Goal: Information Seeking & Learning: Learn about a topic

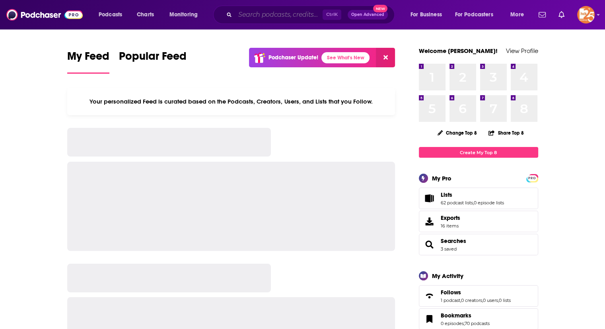
click at [250, 18] on input "Search podcasts, credits, & more..." at bounding box center [279, 14] width 88 height 13
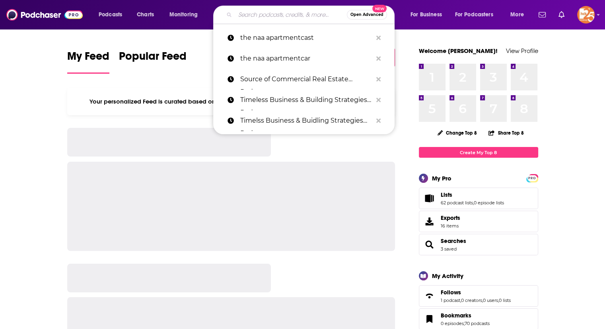
paste input "The Prepper Podcast"
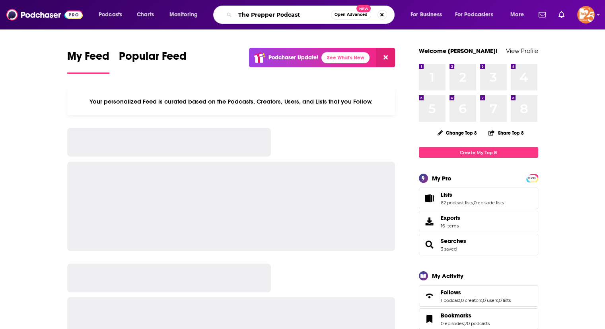
type input "The Prepper Podcast"
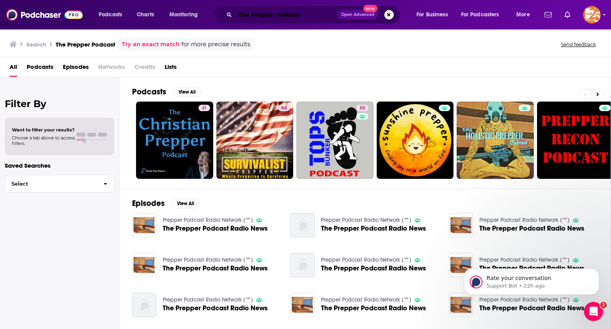
click at [263, 12] on input "The Prepper Podcast" at bounding box center [286, 14] width 103 height 13
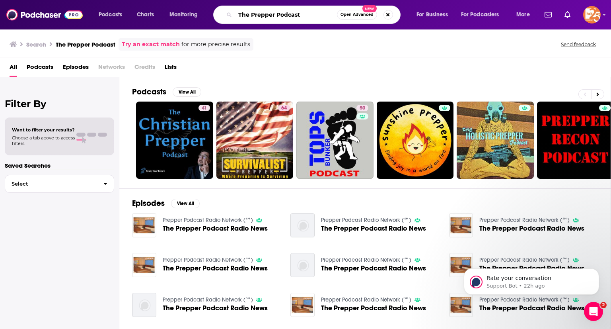
click at [263, 12] on input "The Prepper Podcast" at bounding box center [286, 14] width 102 height 13
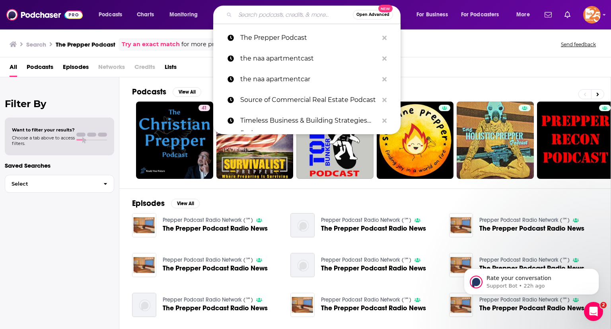
paste input "The EdSurge Podcast"
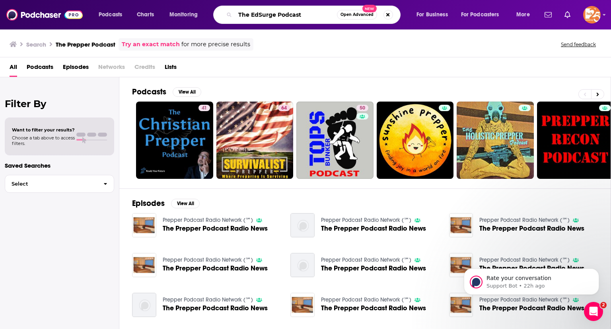
type input "The EdSurge Podcast"
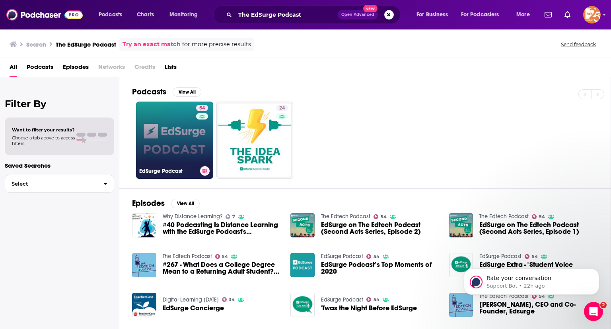
click at [180, 143] on link "54 EdSurge Podcast" at bounding box center [174, 139] width 77 height 77
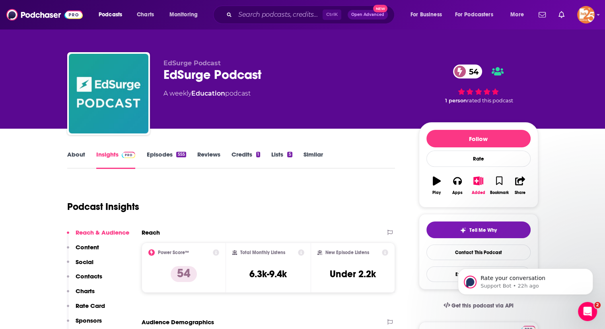
scroll to position [2, 0]
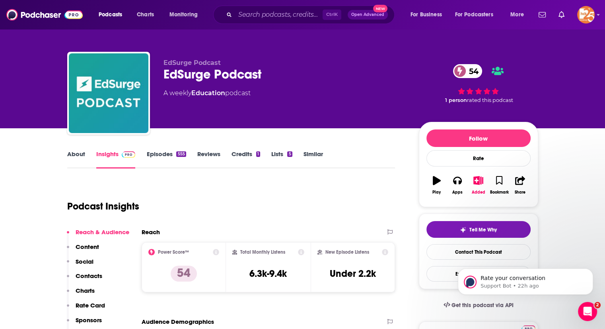
click at [172, 156] on link "Episodes 555" at bounding box center [165, 159] width 39 height 18
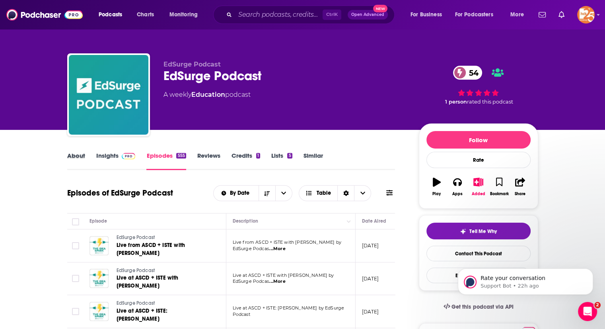
click at [87, 156] on div "About" at bounding box center [81, 161] width 29 height 18
click at [84, 156] on link "About" at bounding box center [76, 161] width 18 height 18
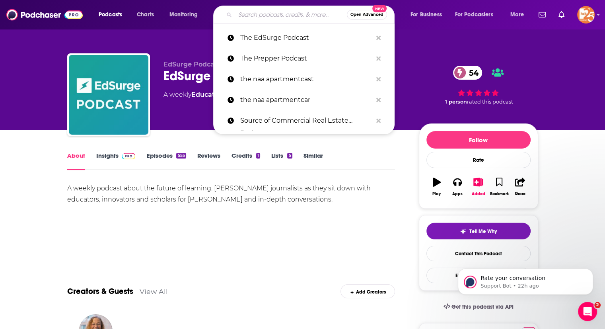
click at [261, 13] on input "Search podcasts, credits, & more..." at bounding box center [291, 14] width 112 height 13
paste input "Getting Smart Podcast"
type input "Getting Smart Podcast"
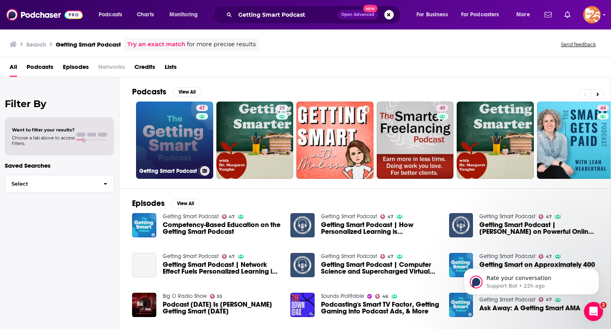
click at [170, 140] on link "47 Getting Smart Podcast" at bounding box center [174, 139] width 77 height 77
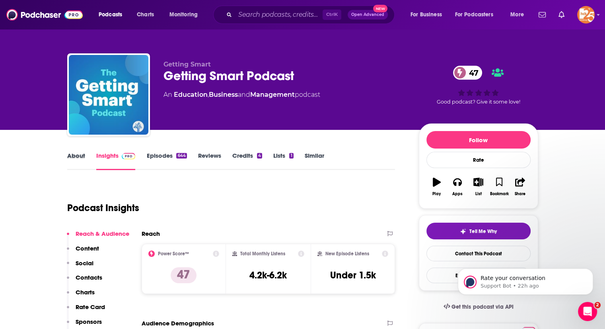
click at [85, 156] on div "About" at bounding box center [81, 161] width 29 height 18
click at [78, 155] on link "About" at bounding box center [76, 161] width 18 height 18
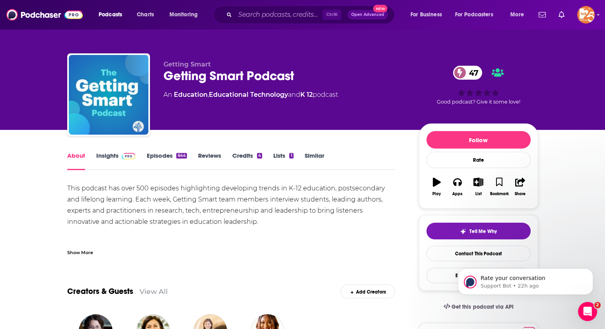
click at [122, 153] on img at bounding box center [129, 156] width 14 height 6
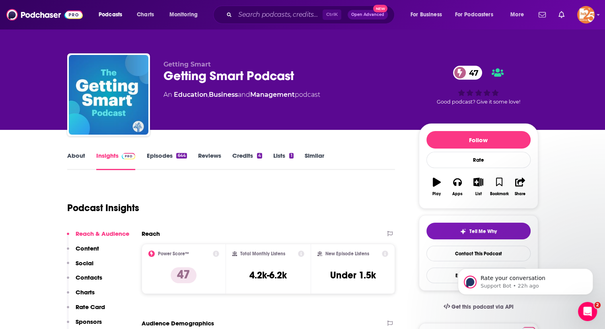
click at [156, 156] on link "Episodes 644" at bounding box center [166, 161] width 40 height 18
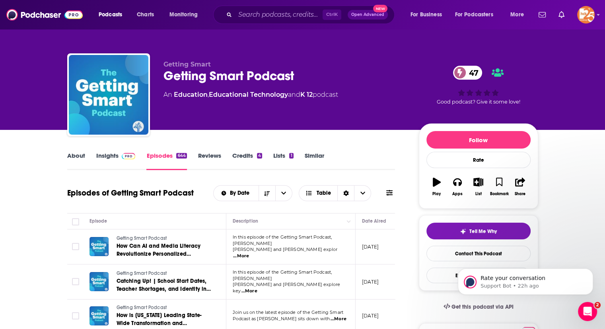
click at [249, 253] on span "...More" at bounding box center [241, 256] width 16 height 6
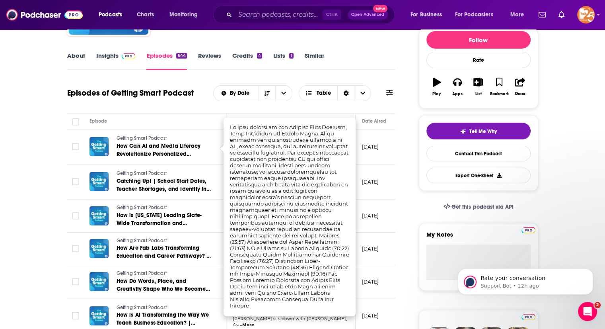
scroll to position [100, 0]
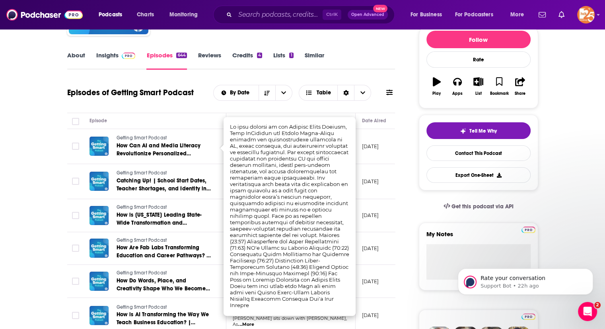
click at [352, 64] on div "About Insights Episodes 644 Reviews Credits 4 Lists 1 Similar" at bounding box center [231, 59] width 328 height 19
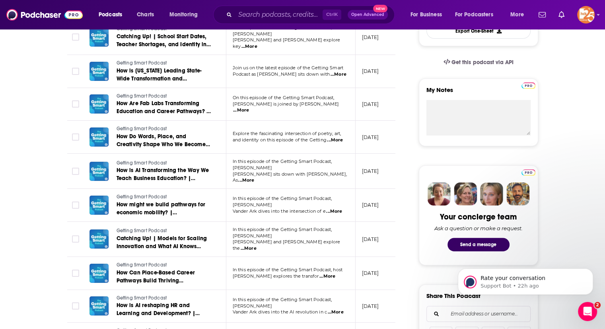
scroll to position [0, 0]
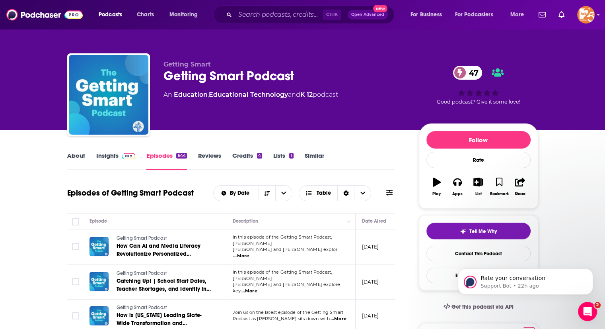
click at [72, 156] on link "About" at bounding box center [76, 161] width 18 height 18
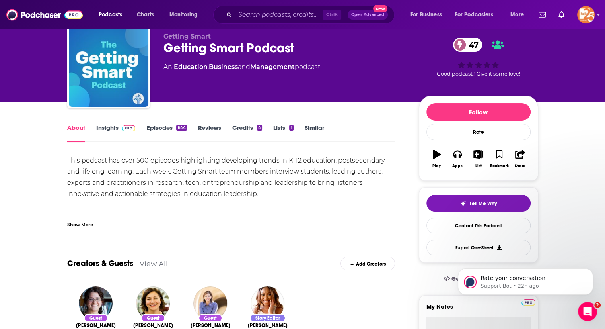
scroll to position [24, 0]
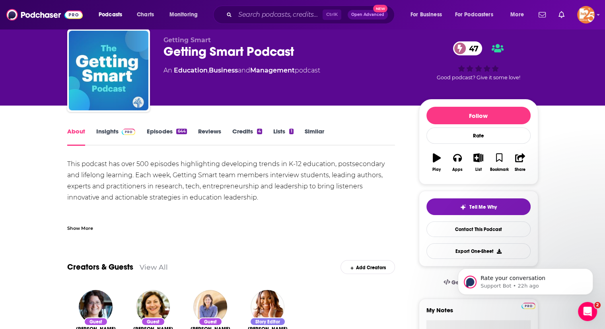
click at [99, 131] on link "Insights" at bounding box center [115, 136] width 39 height 18
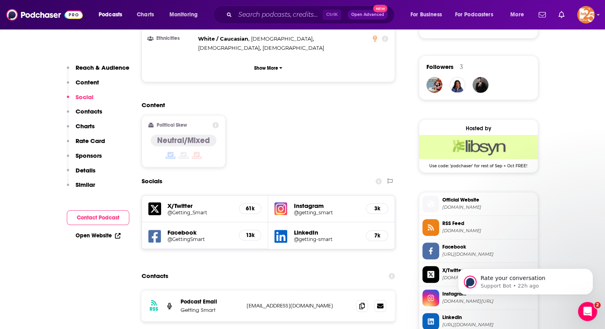
scroll to position [557, 0]
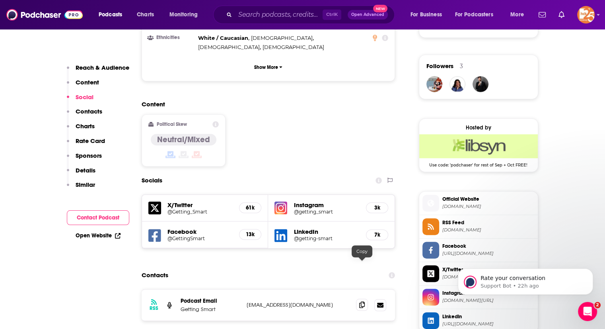
click at [361, 301] on icon at bounding box center [362, 304] width 6 height 6
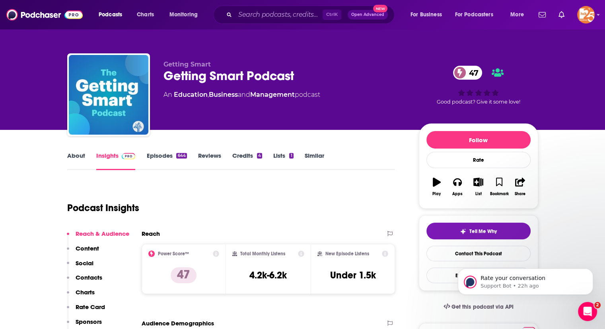
scroll to position [0, 0]
click at [242, 17] on input "Search podcasts, credits, & more..." at bounding box center [279, 14] width 88 height 13
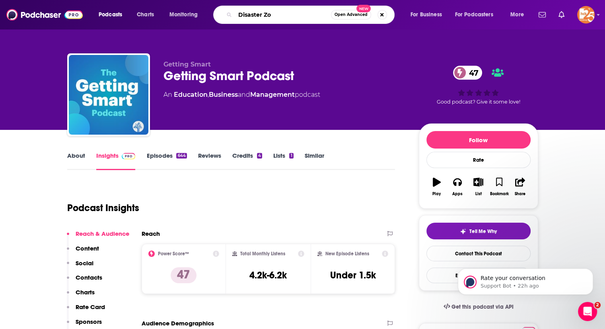
type input "Disaster Zon"
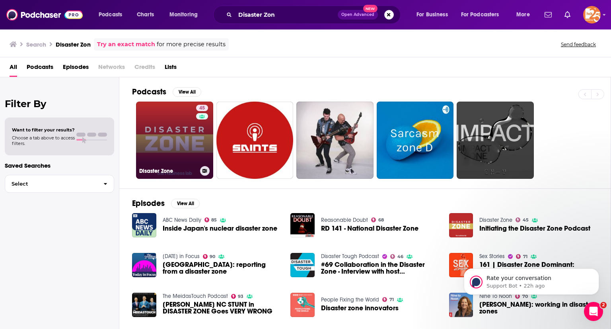
click at [177, 136] on link "45 Disaster Zone" at bounding box center [174, 139] width 77 height 77
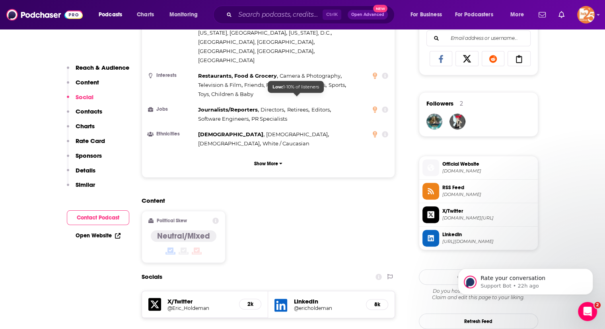
scroll to position [622, 0]
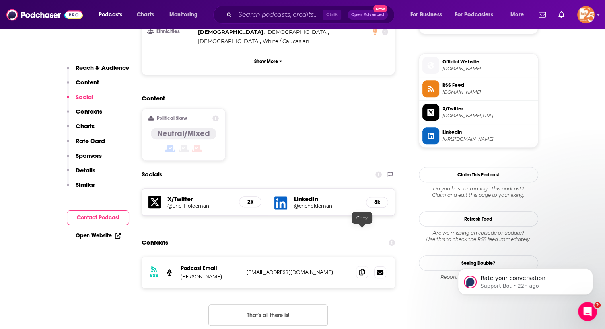
click at [362, 268] on icon at bounding box center [362, 271] width 6 height 6
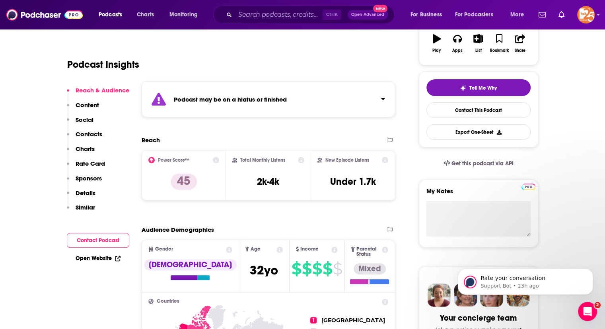
scroll to position [0, 0]
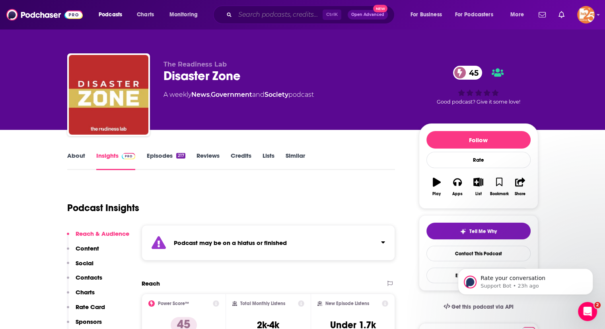
click at [259, 12] on input "Search podcasts, credits, & more..." at bounding box center [279, 14] width 88 height 13
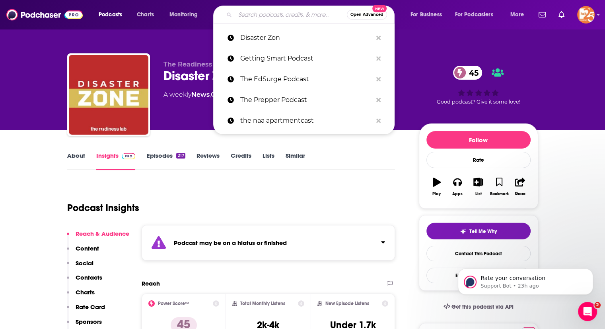
paste input "Southern Fried Philosophy"
type input "Southern Fried Philosophy"
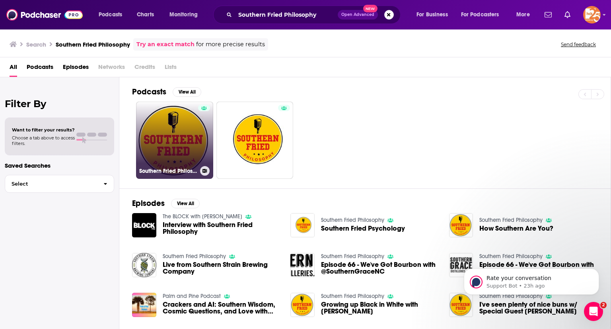
drag, startPoint x: 189, startPoint y: 151, endPoint x: 167, endPoint y: 144, distance: 22.6
click at [167, 144] on link "Southern Fried Philosophy" at bounding box center [174, 139] width 77 height 77
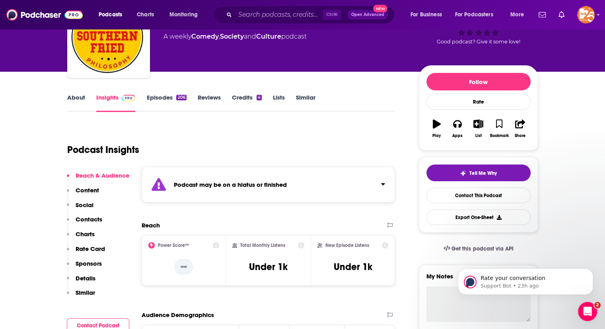
scroll to position [56, 0]
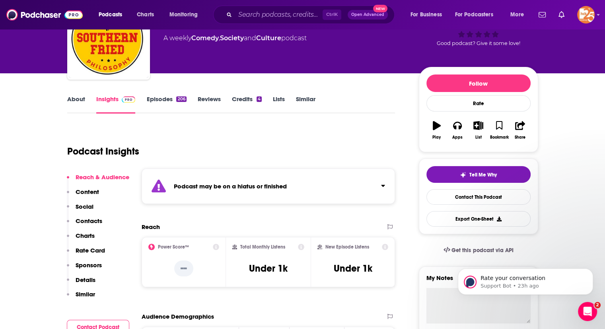
click at [157, 94] on div "About Insights Episodes 206 Reviews Credits 4 Lists Similar" at bounding box center [231, 103] width 328 height 19
click at [158, 97] on link "Episodes 206" at bounding box center [166, 104] width 40 height 18
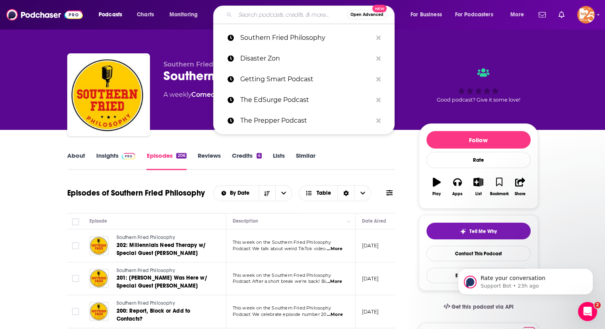
click at [250, 15] on input "Search podcasts, credits, & more..." at bounding box center [291, 14] width 112 height 13
paste input "People of [GEOGRAPHIC_DATA]"
type input "People of [GEOGRAPHIC_DATA]"
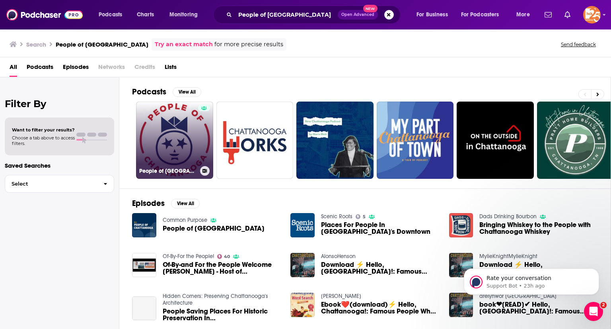
click at [176, 143] on link "People of [GEOGRAPHIC_DATA]" at bounding box center [174, 139] width 77 height 77
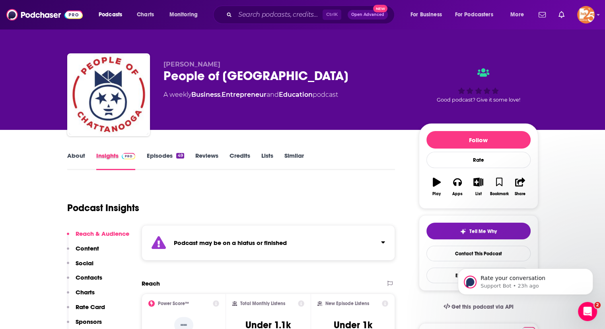
click at [139, 159] on div "Insights" at bounding box center [121, 161] width 51 height 18
click at [149, 158] on link "Episodes 49" at bounding box center [164, 161] width 37 height 18
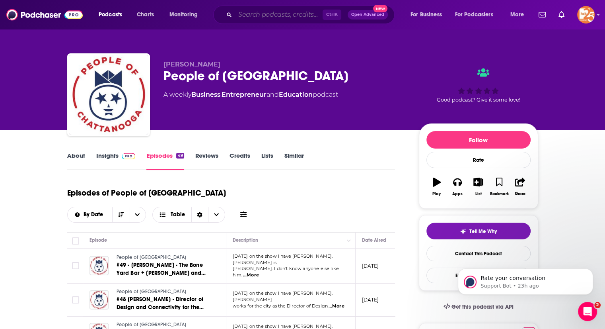
click at [248, 15] on input "Search podcasts, credits, & more..." at bounding box center [279, 14] width 88 height 13
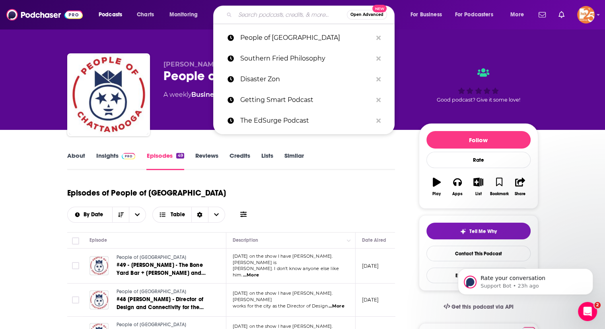
paste input "Love Local [GEOGRAPHIC_DATA]"
type input "Love Local [GEOGRAPHIC_DATA]"
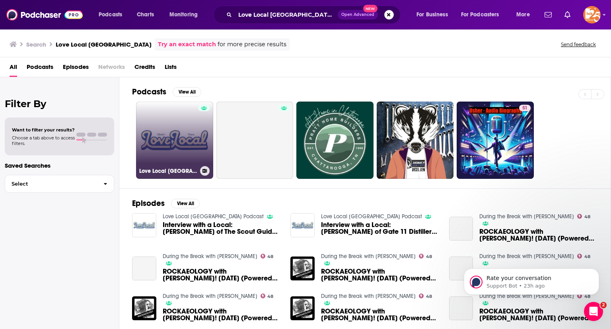
click at [175, 140] on link "Love Local [GEOGRAPHIC_DATA] Podcast" at bounding box center [174, 139] width 77 height 77
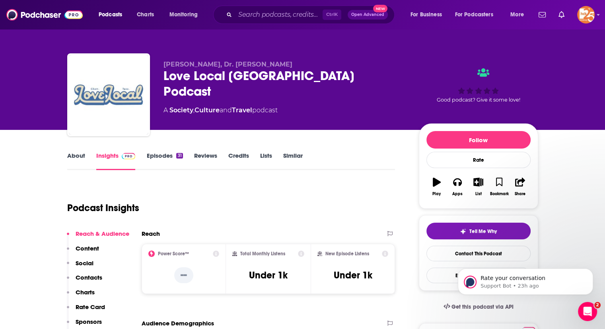
click at [158, 150] on div "About Insights Episodes 31 Reviews Credits Lists Similar" at bounding box center [231, 159] width 328 height 19
click at [157, 155] on link "Episodes 31" at bounding box center [164, 161] width 36 height 18
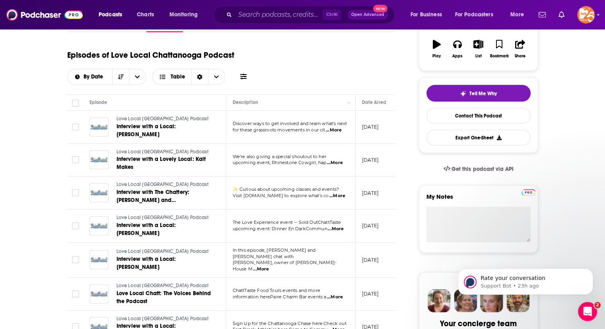
scroll to position [156, 0]
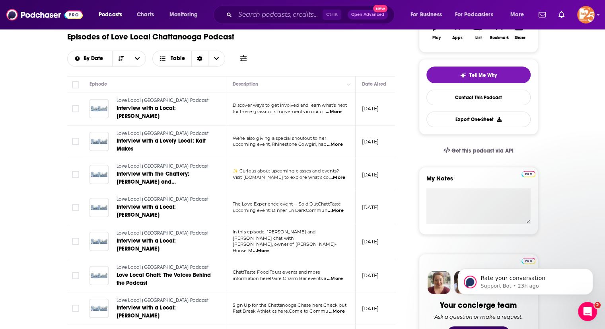
click at [337, 110] on span "...More" at bounding box center [334, 112] width 16 height 6
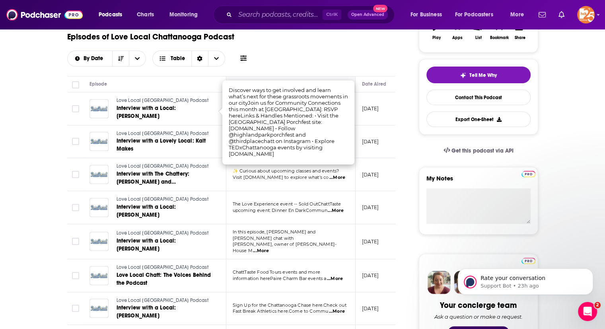
click at [333, 76] on th "Description" at bounding box center [290, 84] width 129 height 16
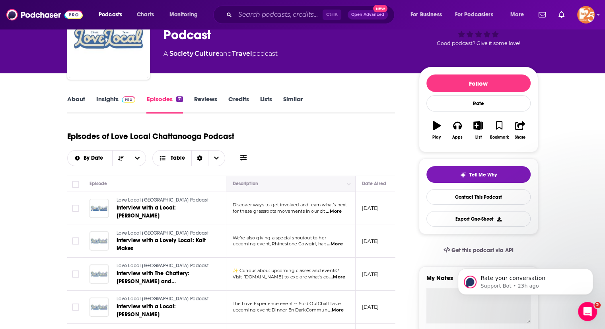
scroll to position [0, 0]
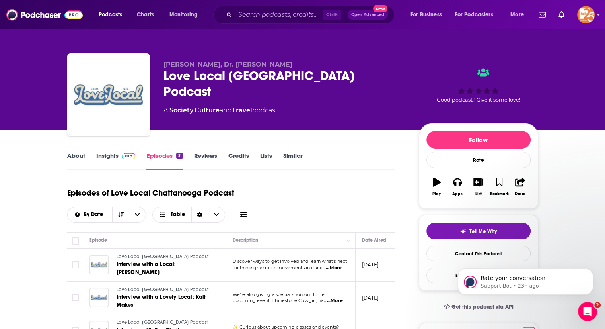
click at [76, 159] on link "About" at bounding box center [76, 161] width 18 height 18
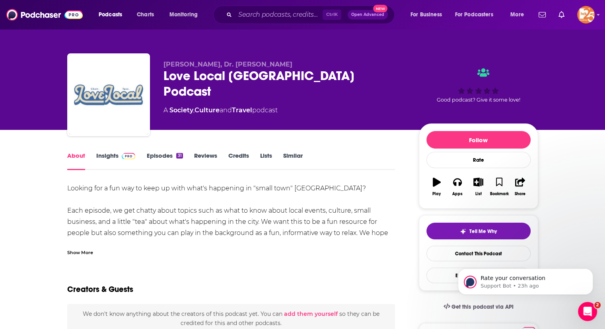
click at [108, 155] on link "Insights" at bounding box center [115, 161] width 39 height 18
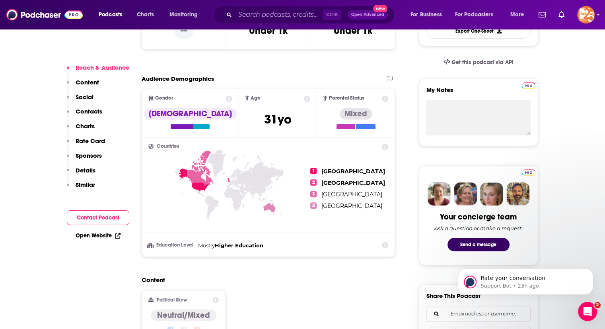
scroll to position [451, 0]
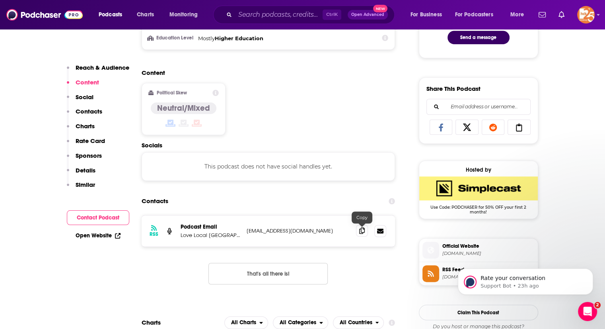
click at [363, 234] on span at bounding box center [362, 230] width 12 height 12
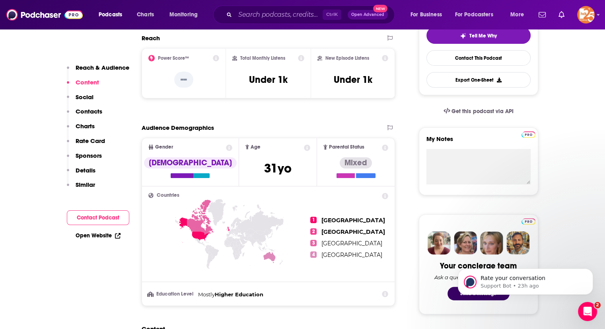
scroll to position [0, 0]
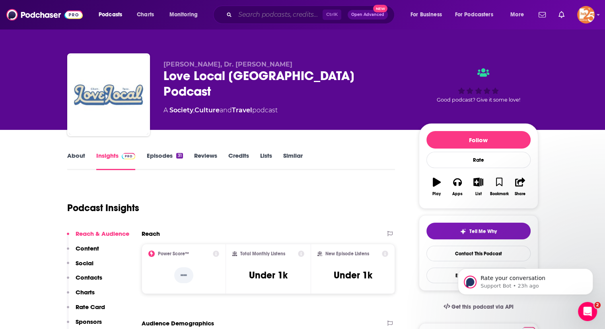
click at [260, 15] on input "Search podcasts, credits, & more..." at bounding box center [279, 14] width 88 height 13
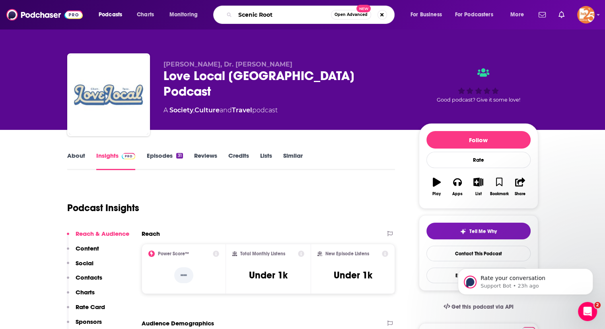
type input "Scenic Roots"
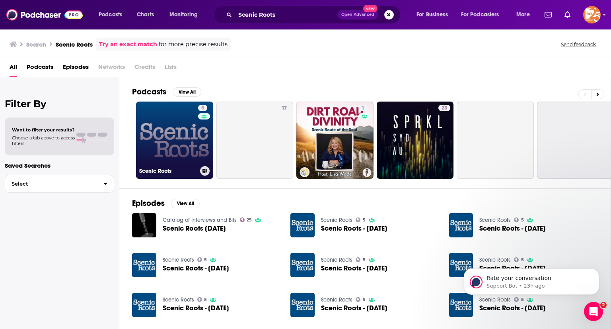
click at [181, 130] on link "5 Scenic Roots" at bounding box center [174, 139] width 77 height 77
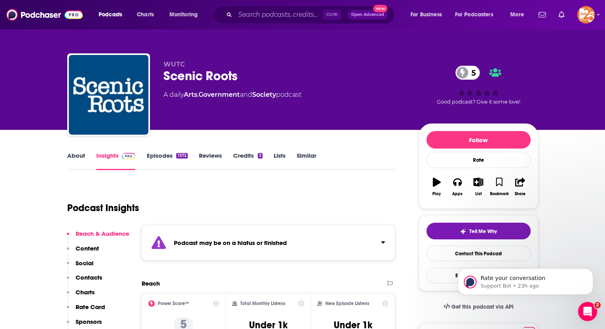
click at [152, 153] on link "Episodes 1372" at bounding box center [166, 161] width 41 height 18
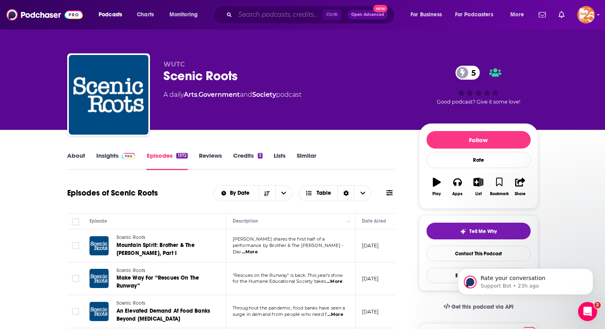
click at [246, 14] on input "Search podcasts, credits, & more..." at bounding box center [279, 14] width 88 height 13
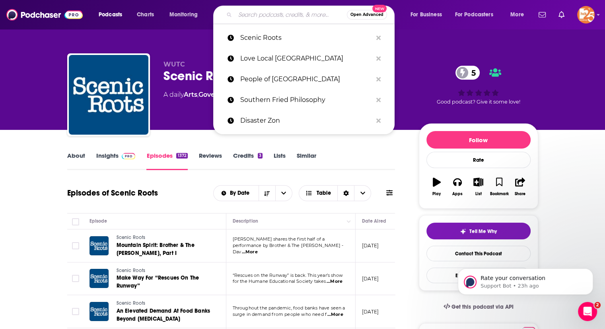
paste input "Smart Community Podcast"
type input "Smart Community Podcast"
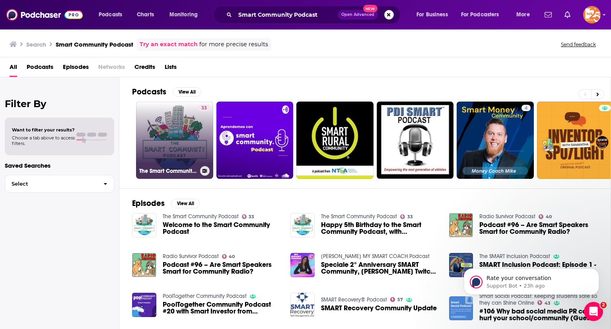
click at [164, 131] on link "33 The Smart Community Podcast" at bounding box center [174, 139] width 77 height 77
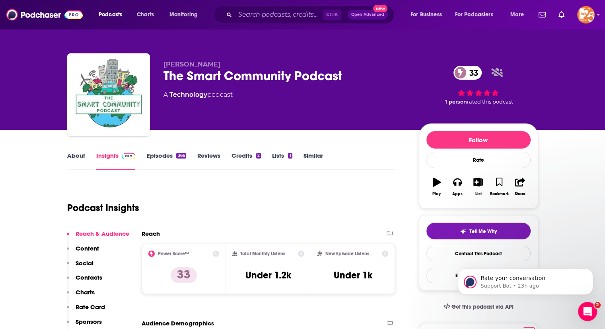
click at [153, 159] on link "Episodes 366" at bounding box center [165, 161] width 39 height 18
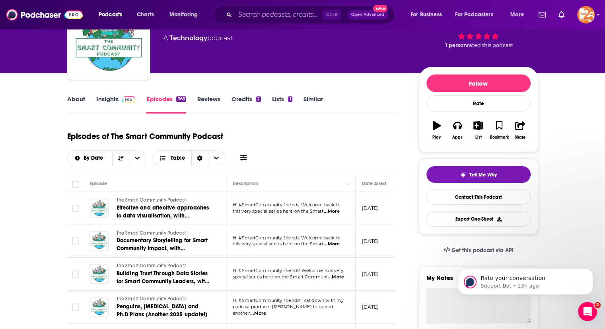
scroll to position [58, 0]
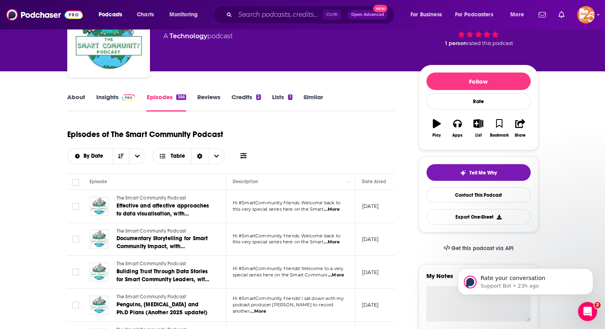
click at [337, 208] on span "...More" at bounding box center [332, 209] width 16 height 6
click at [338, 144] on div "Episodes of The Smart Community Podcast By Date Table" at bounding box center [231, 144] width 328 height 40
click at [333, 239] on span "...More" at bounding box center [332, 242] width 16 height 6
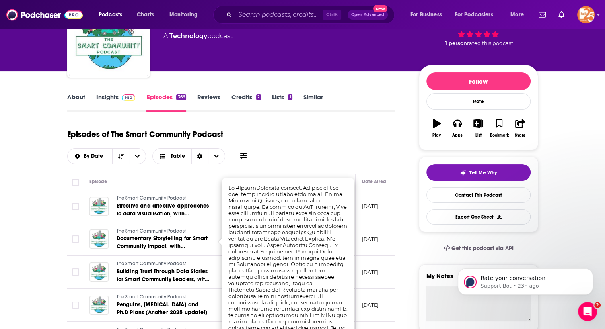
click at [327, 141] on div "Episodes of The Smart Community Podcast By Date Table" at bounding box center [231, 144] width 328 height 40
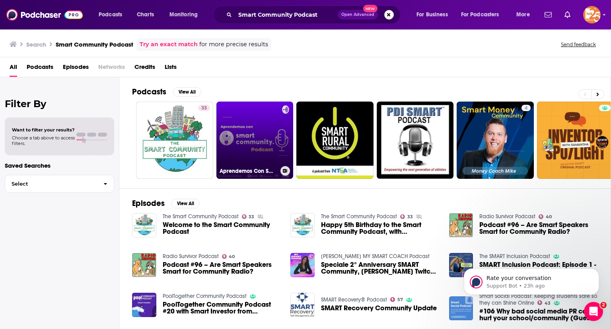
click at [266, 124] on link "Aprendemos Con Smart Community Podcast" at bounding box center [254, 139] width 77 height 77
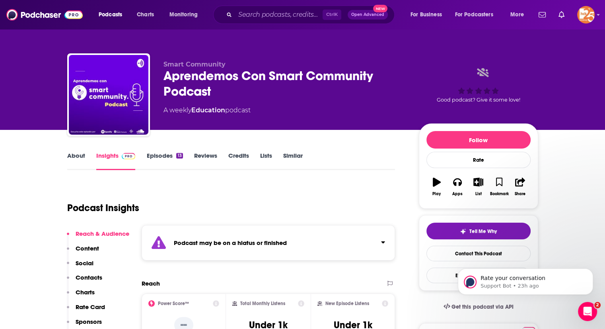
click at [164, 152] on link "Episodes 13" at bounding box center [164, 161] width 36 height 18
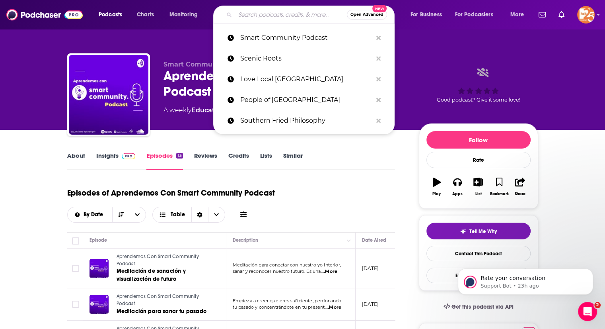
click at [257, 19] on input "Search podcasts, credits, & more..." at bounding box center [291, 14] width 112 height 13
paste input "The Business of Community"
type input "The Business of Community"
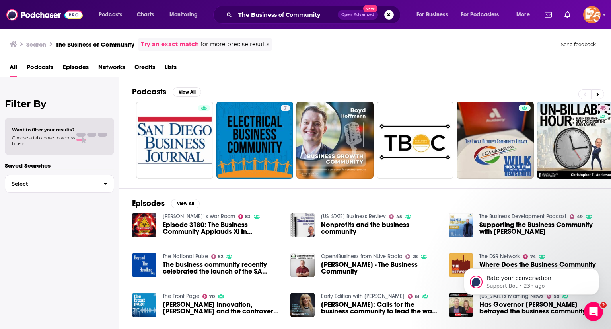
click at [302, 73] on div "All Podcasts Episodes Networks Credits Lists" at bounding box center [307, 68] width 595 height 16
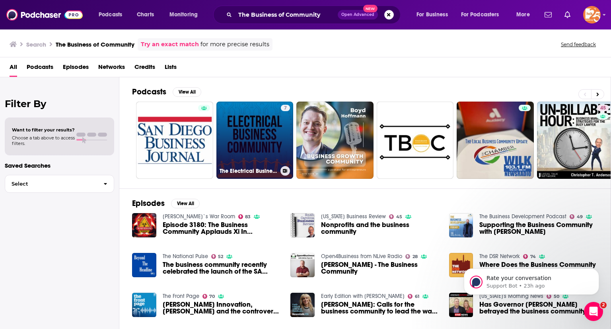
click at [262, 130] on link "7 The Electrical Business Community Podcast" at bounding box center [254, 139] width 77 height 77
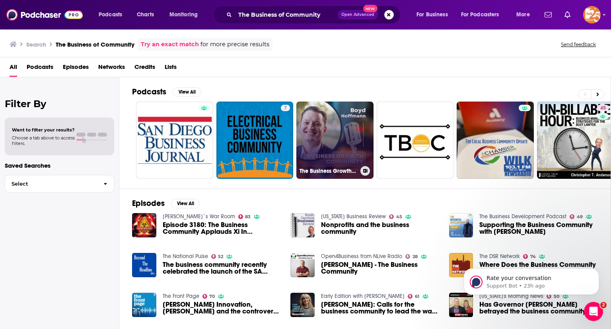
click at [338, 128] on link "The Business Growth Community" at bounding box center [334, 139] width 77 height 77
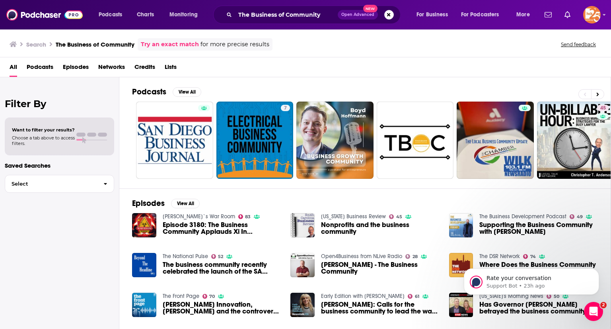
click at [259, 4] on div "Podcasts Charts Monitoring The Business of Community Open Advanced New For Busi…" at bounding box center [305, 14] width 611 height 29
click at [249, 18] on input "The Business of Community" at bounding box center [286, 14] width 103 height 13
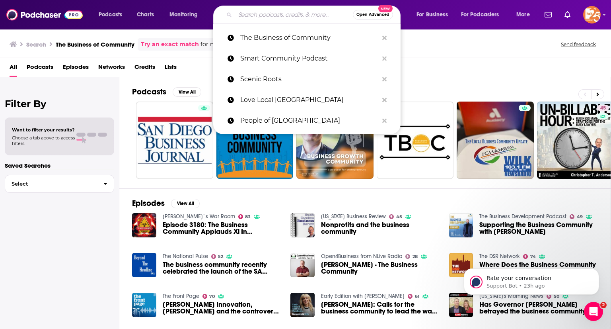
paste input "Lead with Impact Podcast"
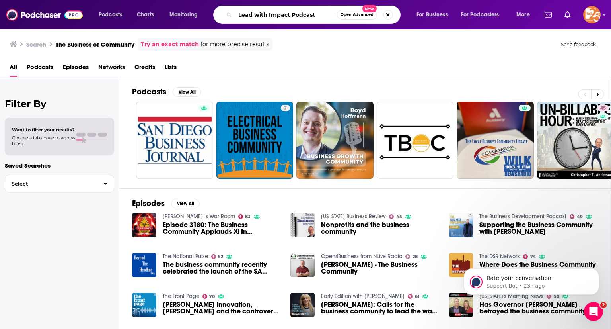
type input "Lead with Impact Podcast"
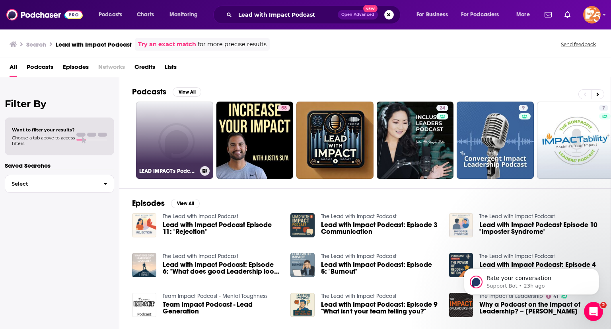
click at [161, 130] on link "LEAD IMPACT's Podcast" at bounding box center [174, 139] width 77 height 77
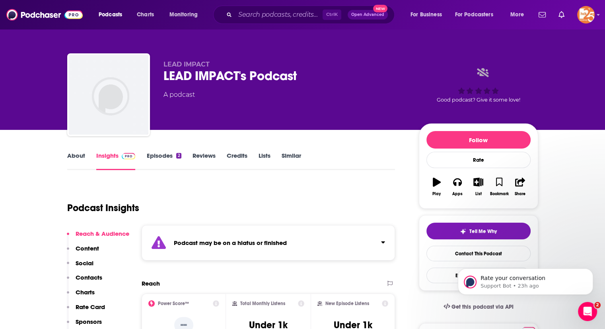
click at [162, 155] on link "Episodes 2" at bounding box center [163, 161] width 35 height 18
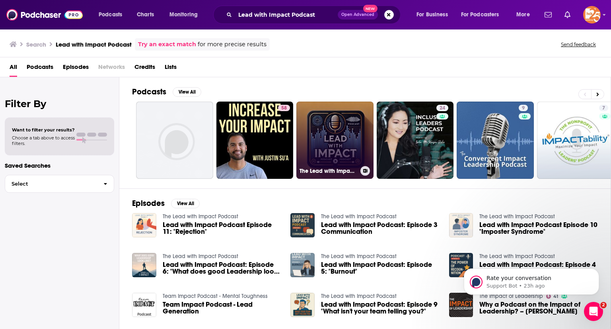
click at [326, 127] on link "The Lead with Impact Podcast" at bounding box center [334, 139] width 77 height 77
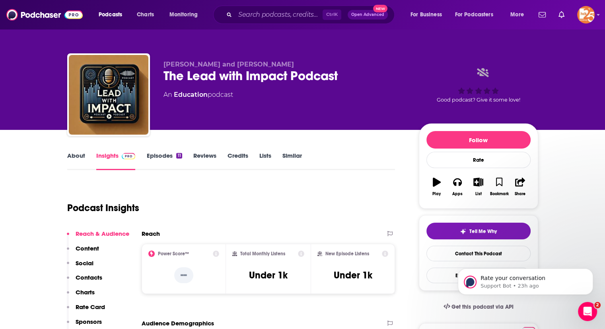
click at [161, 158] on link "Episodes 11" at bounding box center [163, 161] width 35 height 18
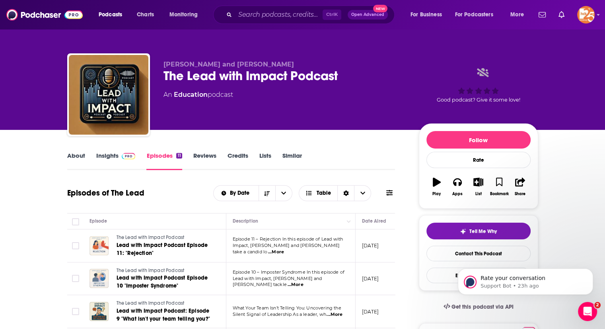
click at [337, 254] on td "Episode 11 – Rejection In this episode of Lead with Impact, [PERSON_NAME] and […" at bounding box center [290, 245] width 129 height 33
click at [284, 249] on span "...More" at bounding box center [276, 252] width 16 height 6
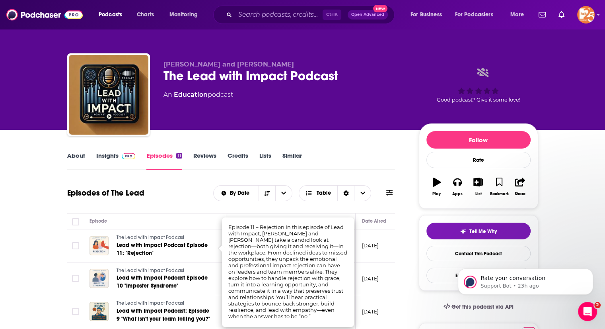
click at [79, 159] on link "About" at bounding box center [76, 161] width 18 height 18
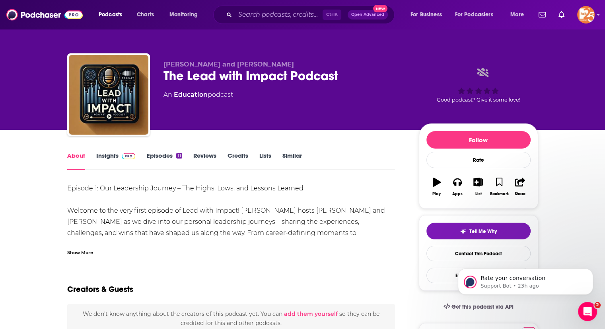
click at [86, 253] on div "Show More" at bounding box center [80, 252] width 26 height 8
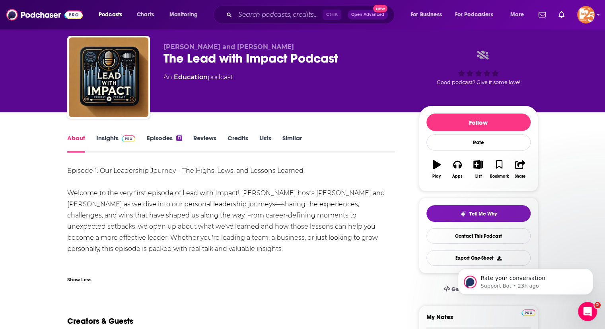
scroll to position [20, 0]
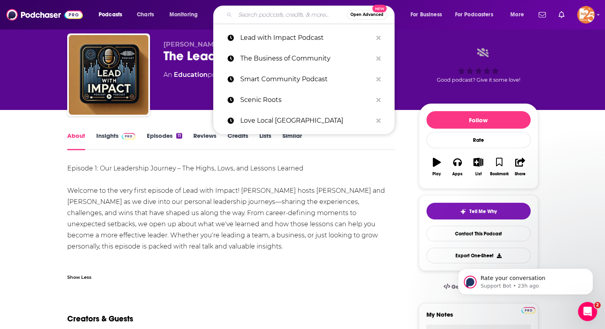
click at [253, 15] on input "Search podcasts, credits, & more..." at bounding box center [291, 14] width 112 height 13
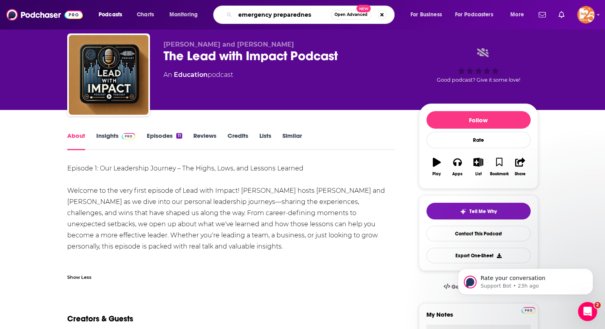
type input "emergency preparedness"
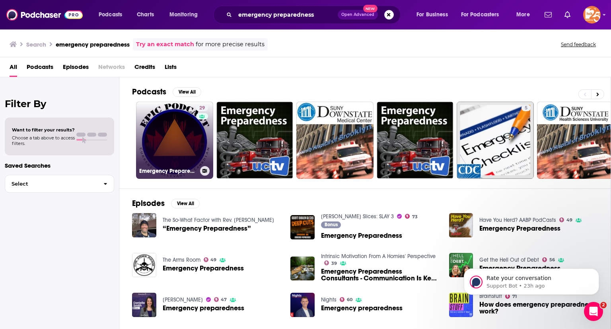
click at [164, 125] on link "29 Emergency Preparedness in [GEOGRAPHIC_DATA] (EPIC) Podcast" at bounding box center [174, 139] width 77 height 77
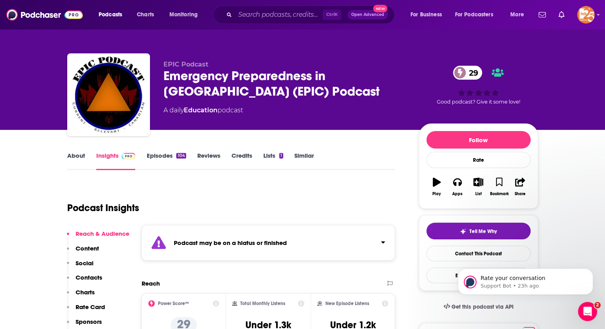
click at [167, 153] on link "Episodes 104" at bounding box center [165, 161] width 39 height 18
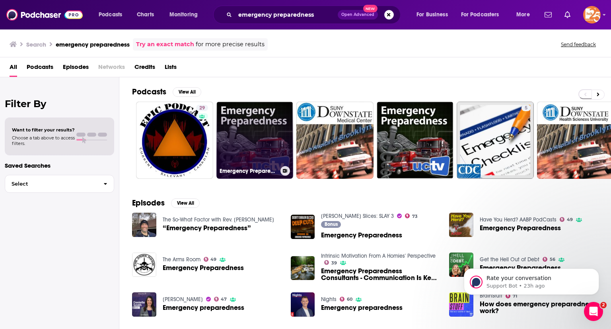
click at [256, 123] on link "Emergency Preparedness" at bounding box center [254, 139] width 77 height 77
